Goal: Transaction & Acquisition: Book appointment/travel/reservation

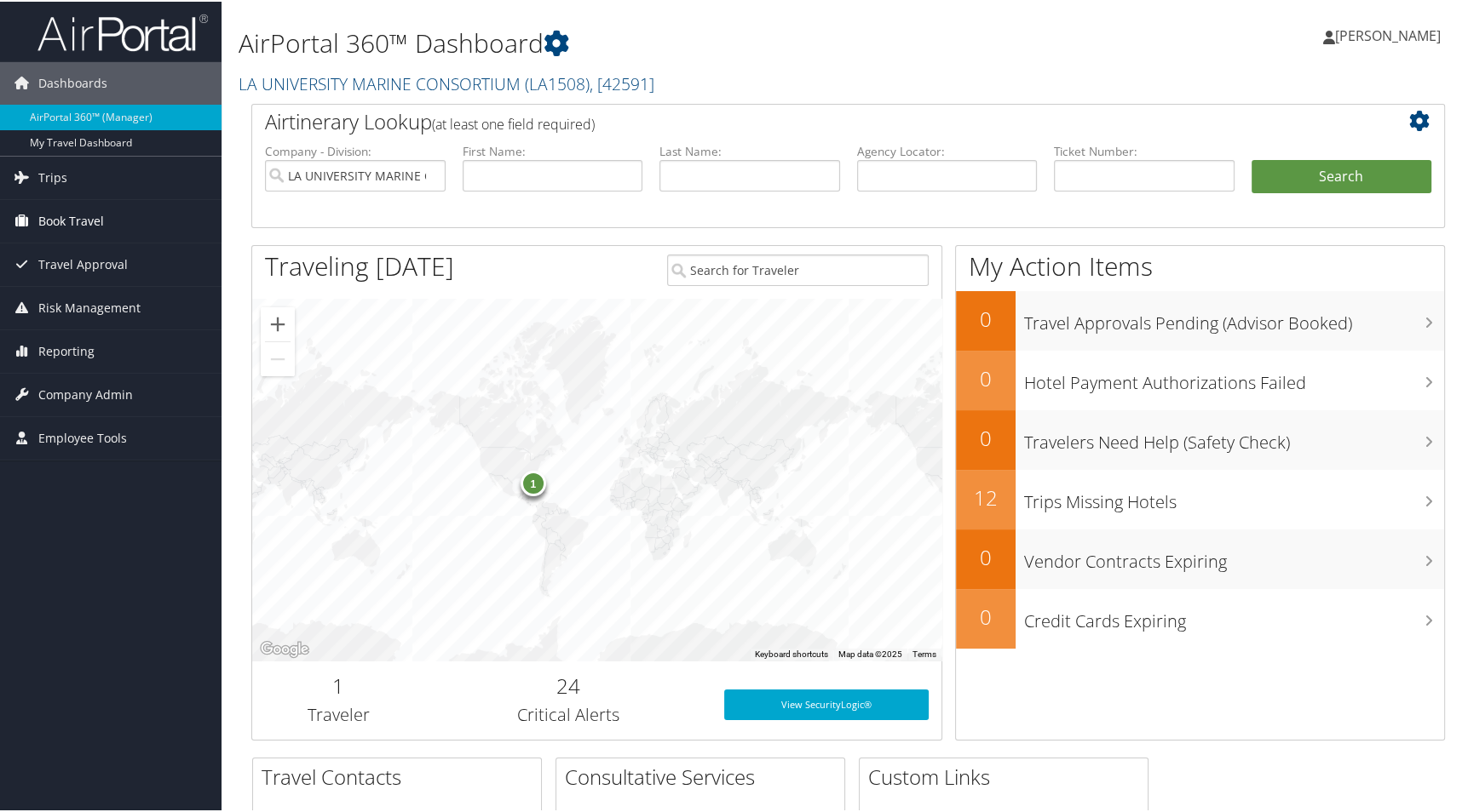
click at [93, 223] on span "Book Travel" at bounding box center [71, 220] width 65 height 43
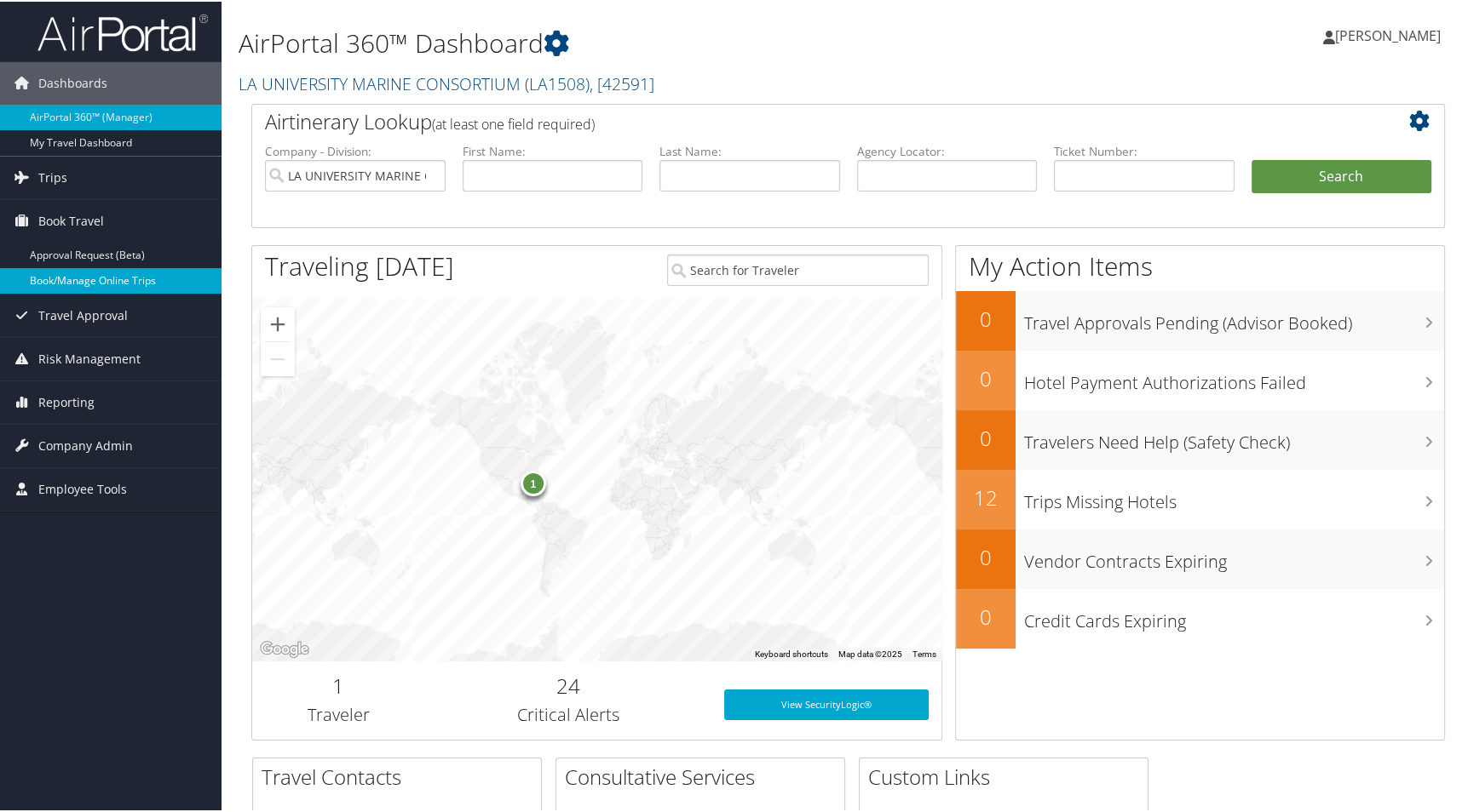
click at [96, 284] on link "Book/Manage Online Trips" at bounding box center [111, 279] width 221 height 25
